Goal: Communication & Community: Participate in discussion

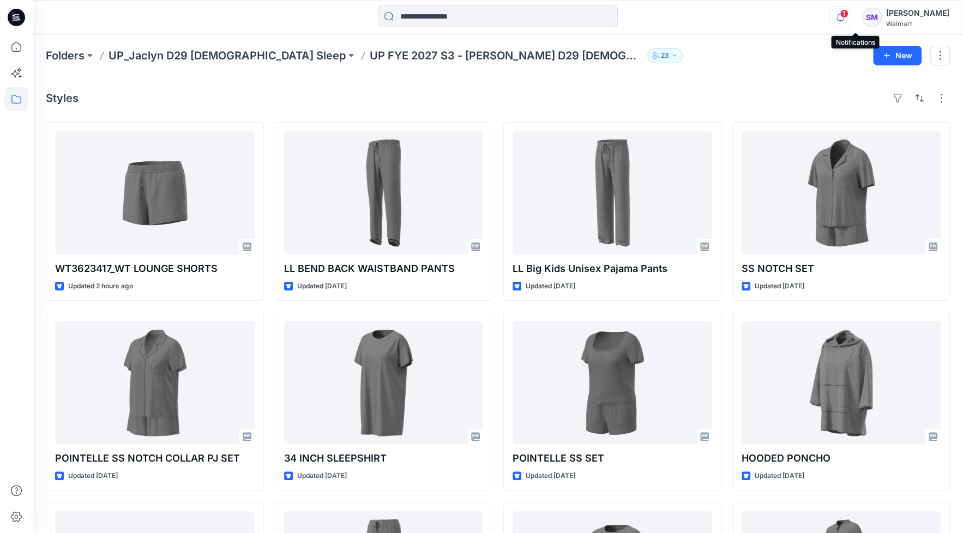
click at [850, 21] on icon "button" at bounding box center [840, 18] width 21 height 22
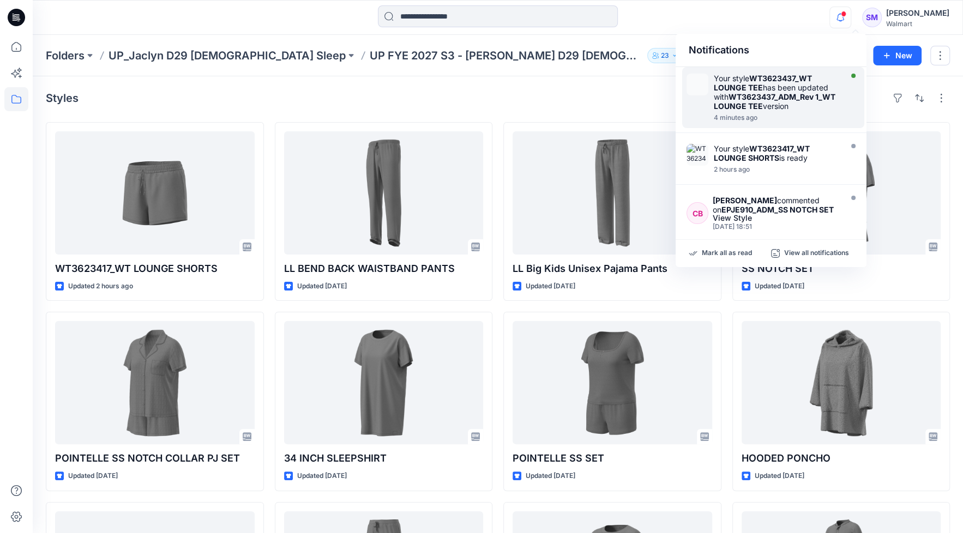
click at [780, 87] on div "Your style WT3623437_WT LOUNGE TEE has been updated with WT3623437_ADM_Rev 1_WT…" at bounding box center [776, 92] width 125 height 37
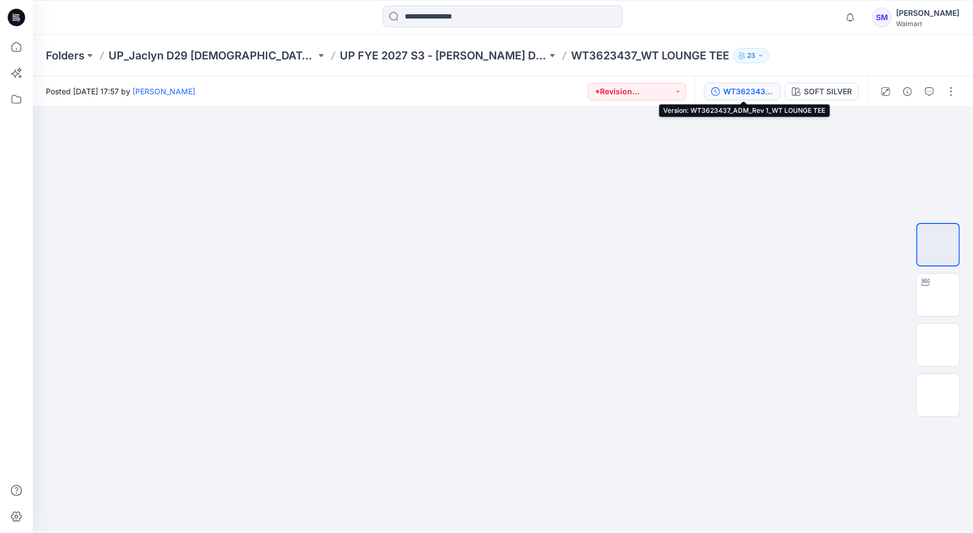
click at [755, 87] on div "WT3623437_ADM_Rev 1_WT LOUNGE TEE" at bounding box center [748, 92] width 50 height 12
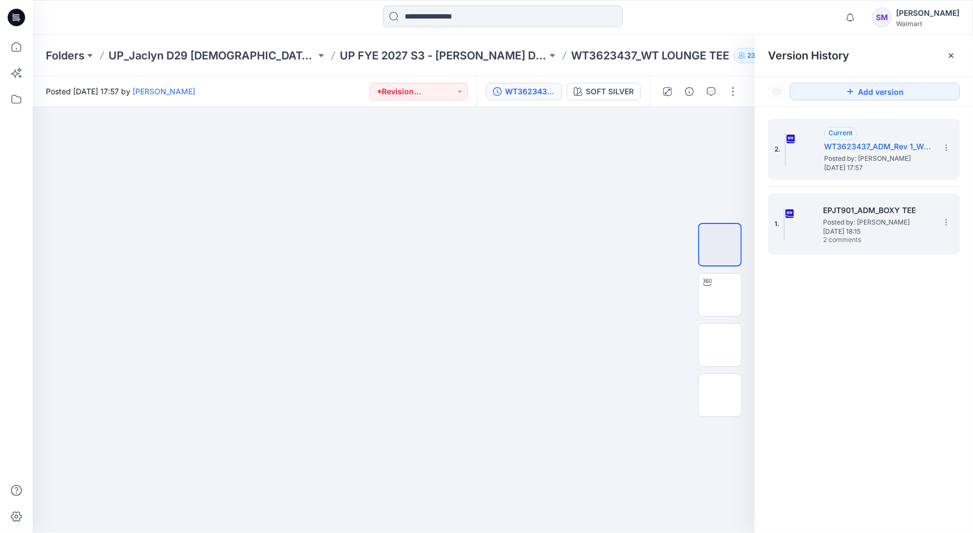
click at [868, 220] on span "Posted by: [PERSON_NAME]" at bounding box center [877, 222] width 109 height 11
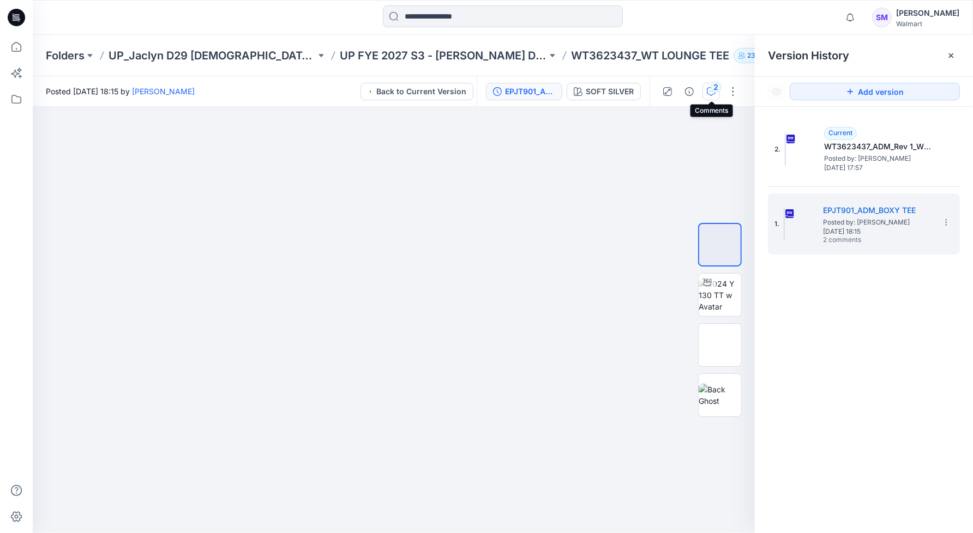
click at [713, 88] on div "2" at bounding box center [715, 87] width 11 height 11
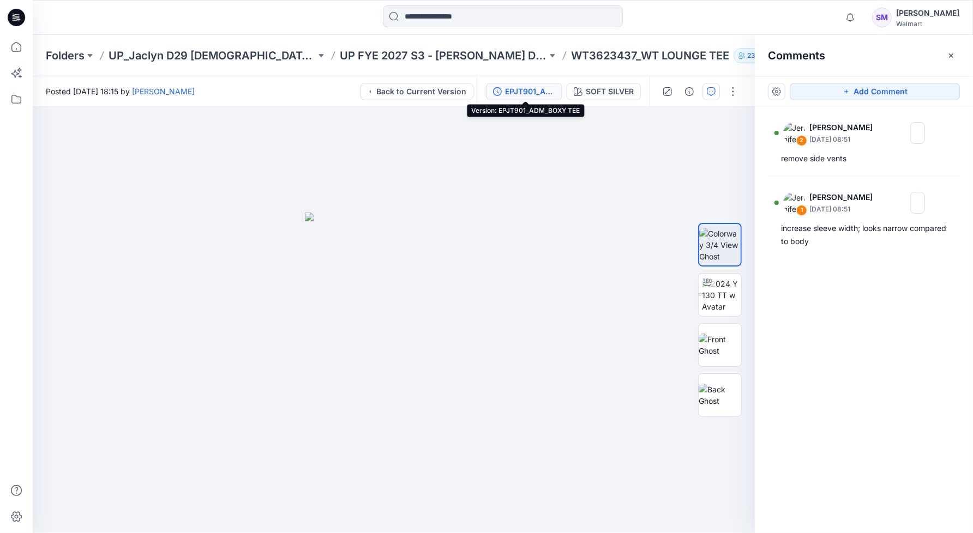
click at [541, 99] on button "EPJT901_ADM_BOXY TEE" at bounding box center [524, 91] width 76 height 17
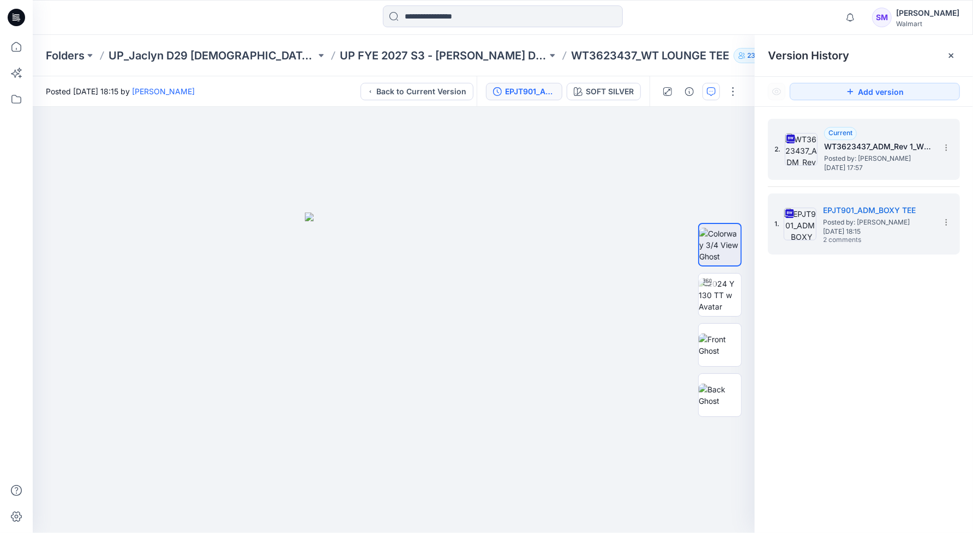
click at [836, 156] on span "Posted by: [PERSON_NAME]" at bounding box center [878, 158] width 109 height 11
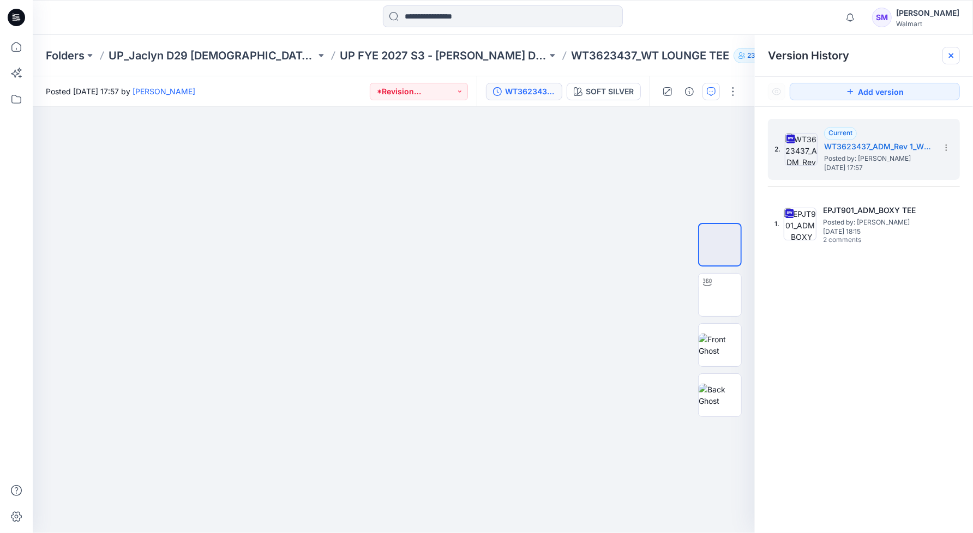
click at [952, 53] on icon at bounding box center [951, 55] width 4 height 4
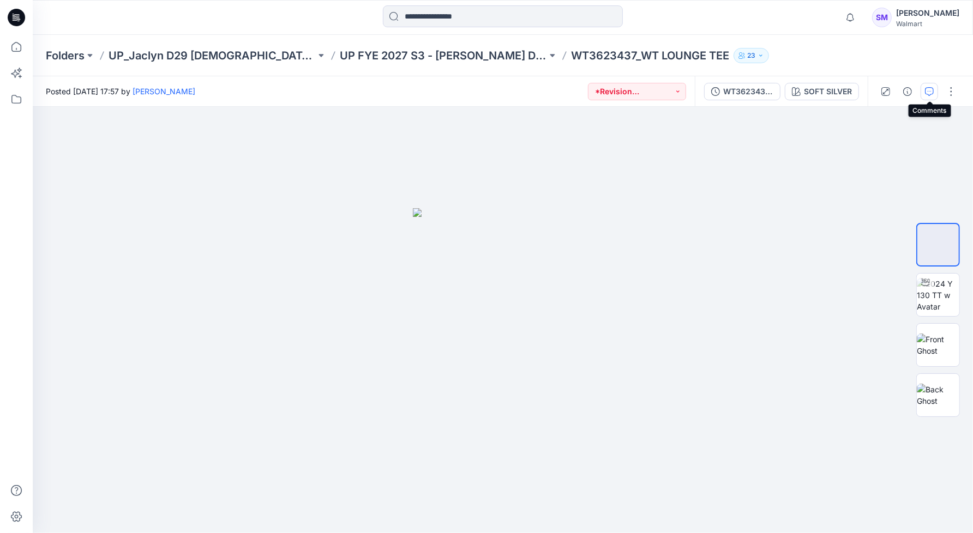
click at [927, 88] on icon "button" at bounding box center [929, 91] width 9 height 9
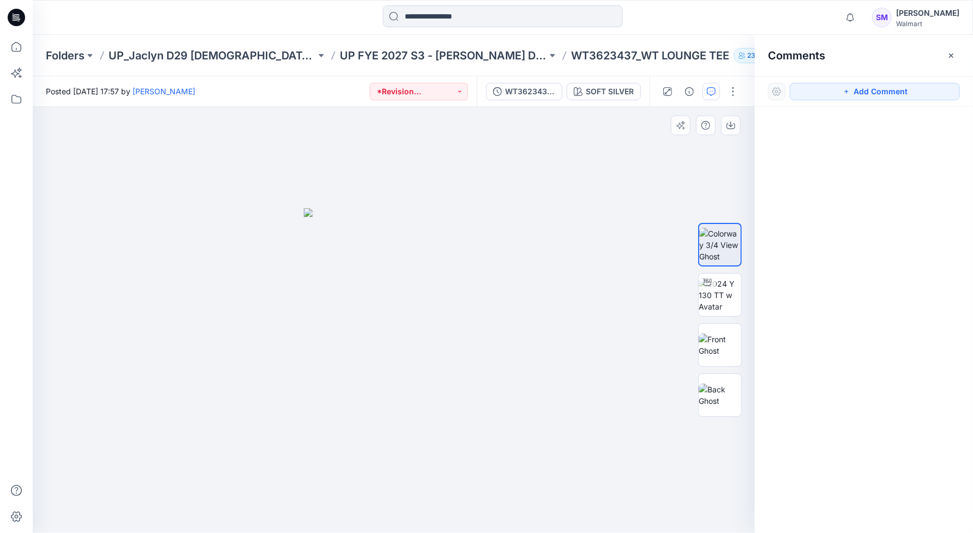
click at [538, 261] on div at bounding box center [394, 320] width 722 height 426
click at [883, 93] on button "Add Comment" at bounding box center [874, 91] width 170 height 17
click at [500, 226] on div "1" at bounding box center [394, 320] width 722 height 426
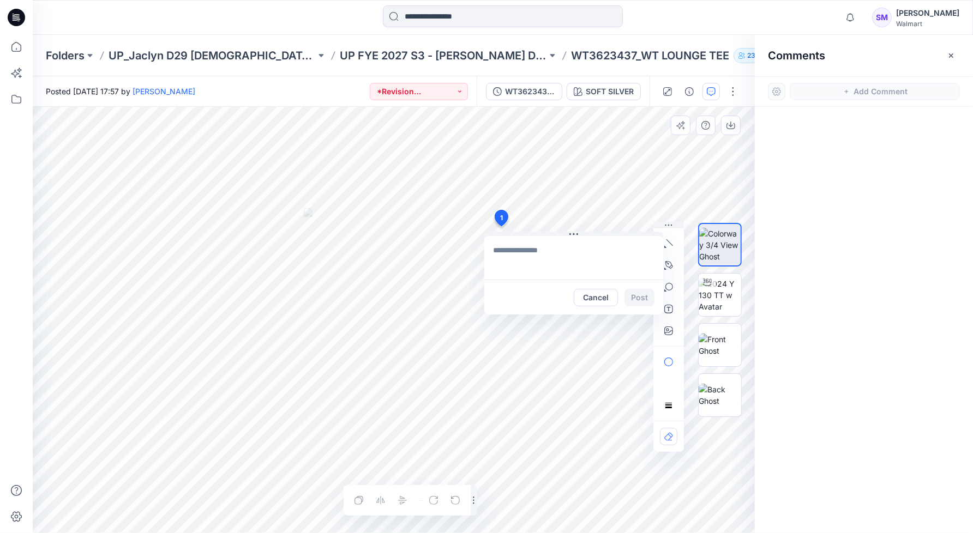
click at [547, 256] on textarea at bounding box center [573, 258] width 179 height 44
type textarea "*"
click at [481, 245] on div "**********" at bounding box center [394, 320] width 722 height 426
click at [524, 264] on textarea "**********" at bounding box center [573, 258] width 179 height 44
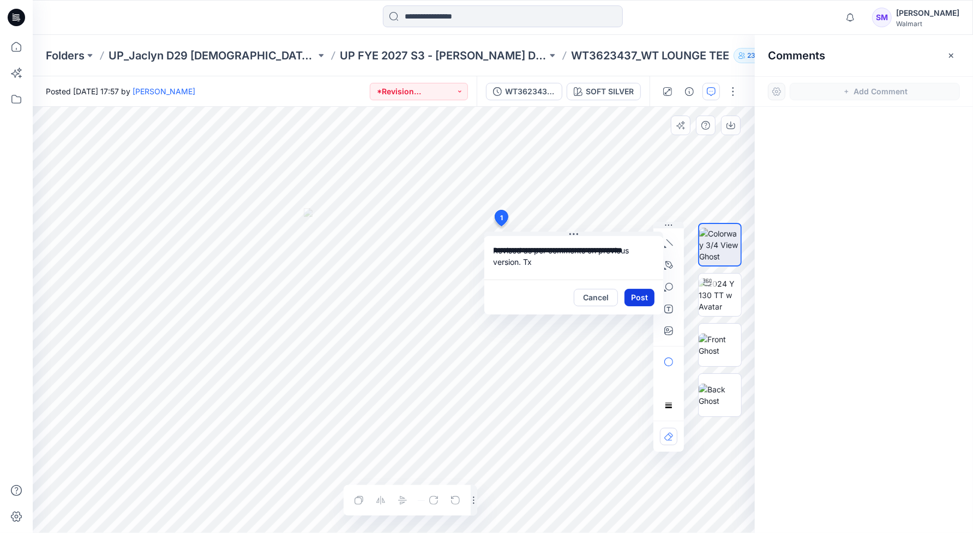
type textarea "**********"
click at [635, 299] on button "Post" at bounding box center [639, 297] width 30 height 17
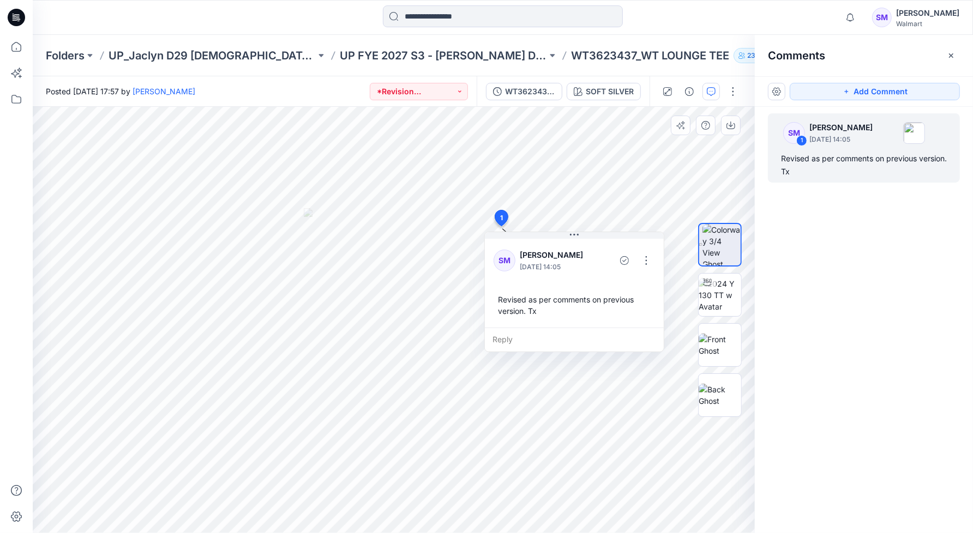
click at [847, 243] on div "SM 1 [PERSON_NAME] [DATE] 14:05 Revised as per comments on previous version. Tx" at bounding box center [864, 300] width 218 height 386
click at [951, 56] on icon "button" at bounding box center [951, 55] width 4 height 4
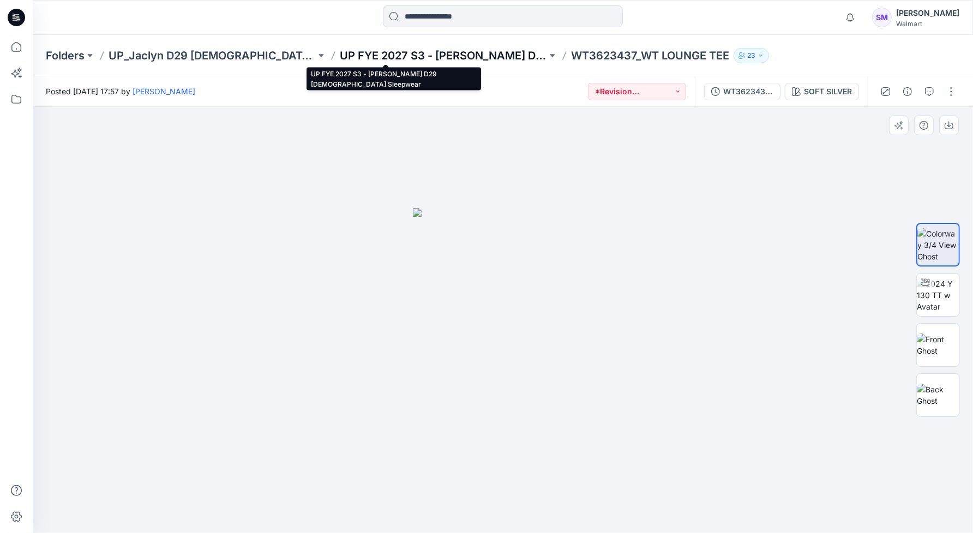
click at [456, 60] on p "UP FYE 2027 S3 - [PERSON_NAME] D29 [DEMOGRAPHIC_DATA] Sleepwear" at bounding box center [443, 55] width 207 height 15
